Goal: Navigation & Orientation: Find specific page/section

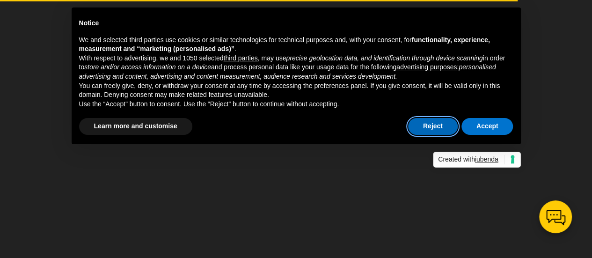
click at [444, 127] on button "Reject" at bounding box center [433, 126] width 50 height 17
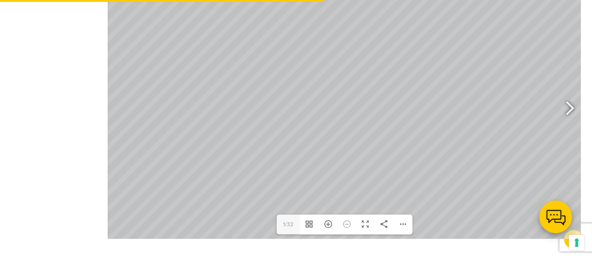
scroll to position [451, 0]
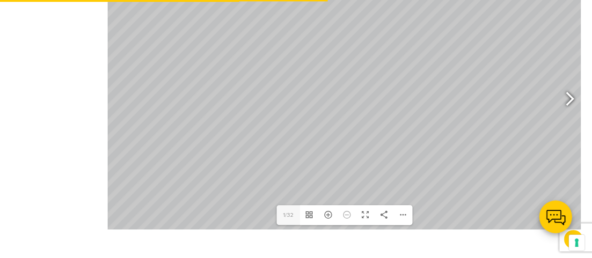
click at [571, 97] on div at bounding box center [566, 100] width 22 height 35
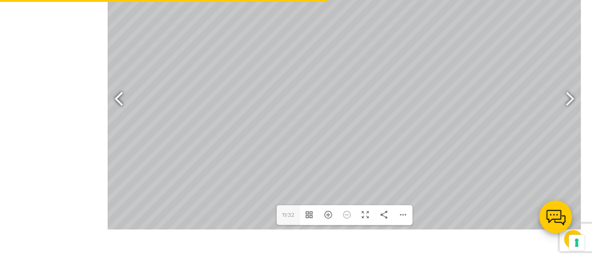
click at [120, 97] on div at bounding box center [123, 100] width 22 height 35
click at [121, 96] on div at bounding box center [123, 100] width 22 height 35
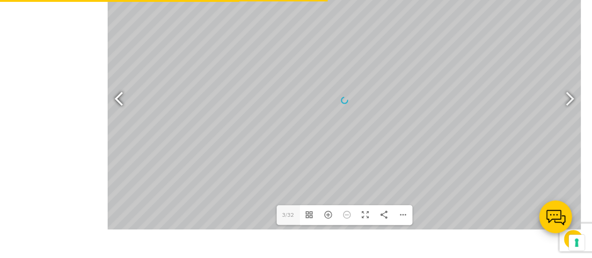
type input "1"
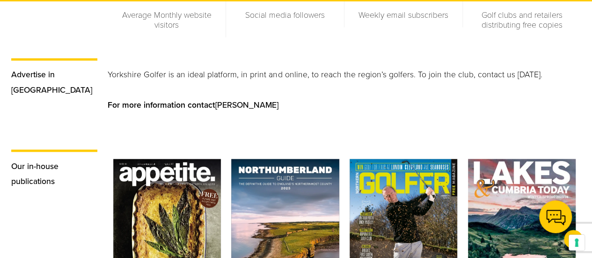
scroll to position [943, 0]
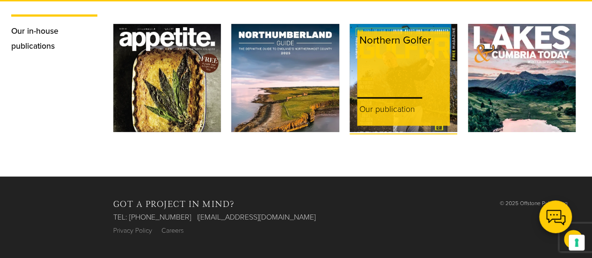
click at [390, 105] on p "Our publication" at bounding box center [403, 109] width 93 height 33
click at [390, 53] on div "Northern Golfer" at bounding box center [403, 61] width 93 height 61
